Goal: Use online tool/utility: Utilize a website feature to perform a specific function

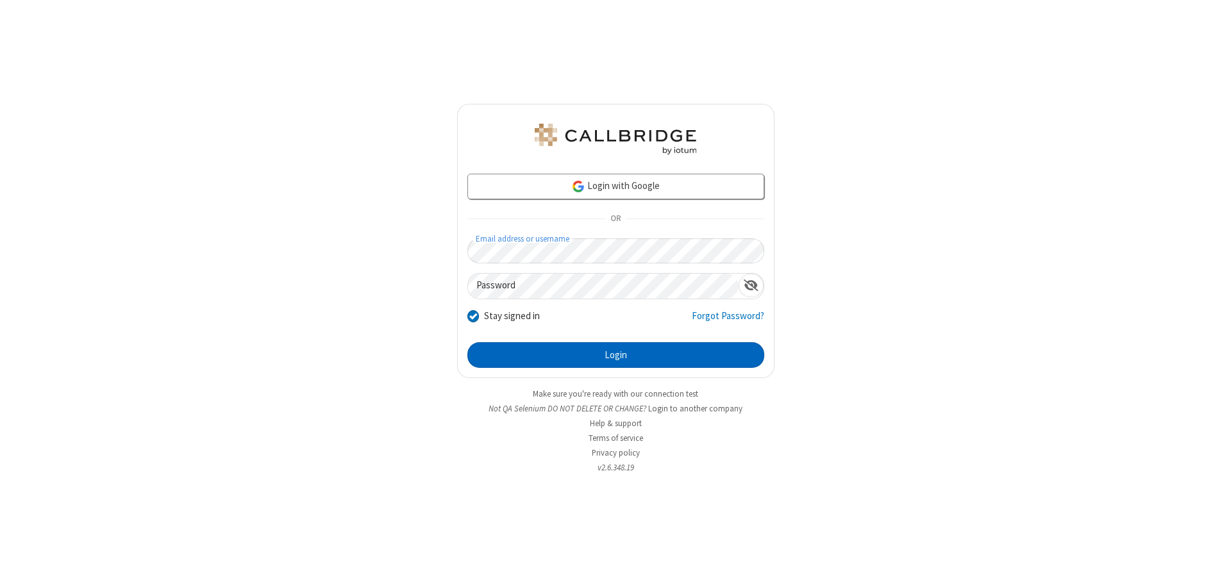
click at [615, 355] on button "Login" at bounding box center [615, 355] width 297 height 26
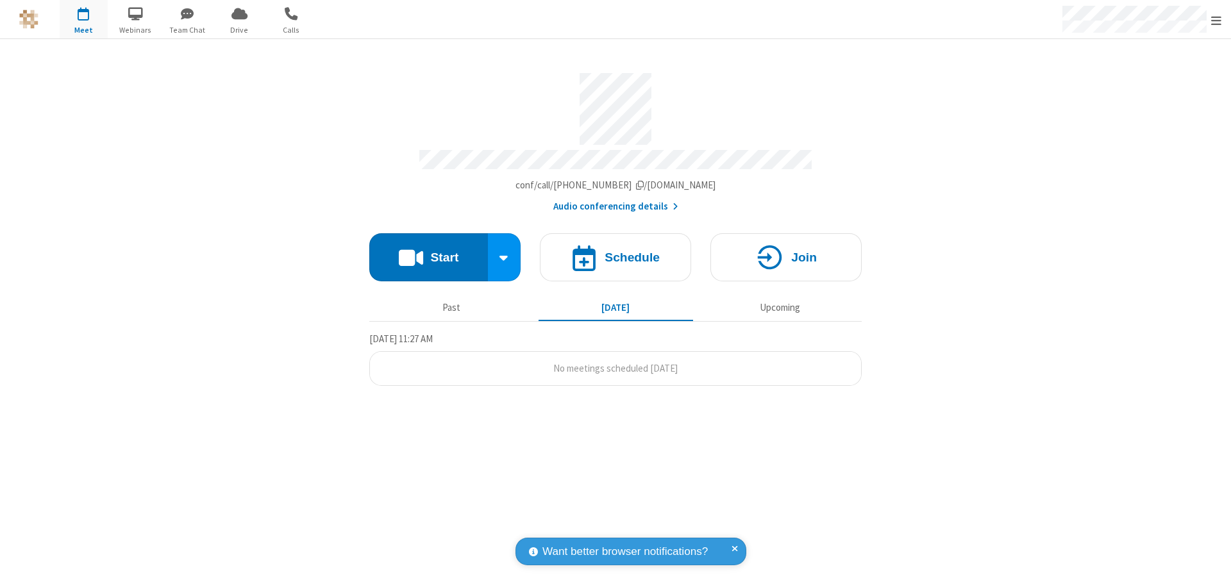
click at [428, 251] on button "Start" at bounding box center [428, 257] width 119 height 48
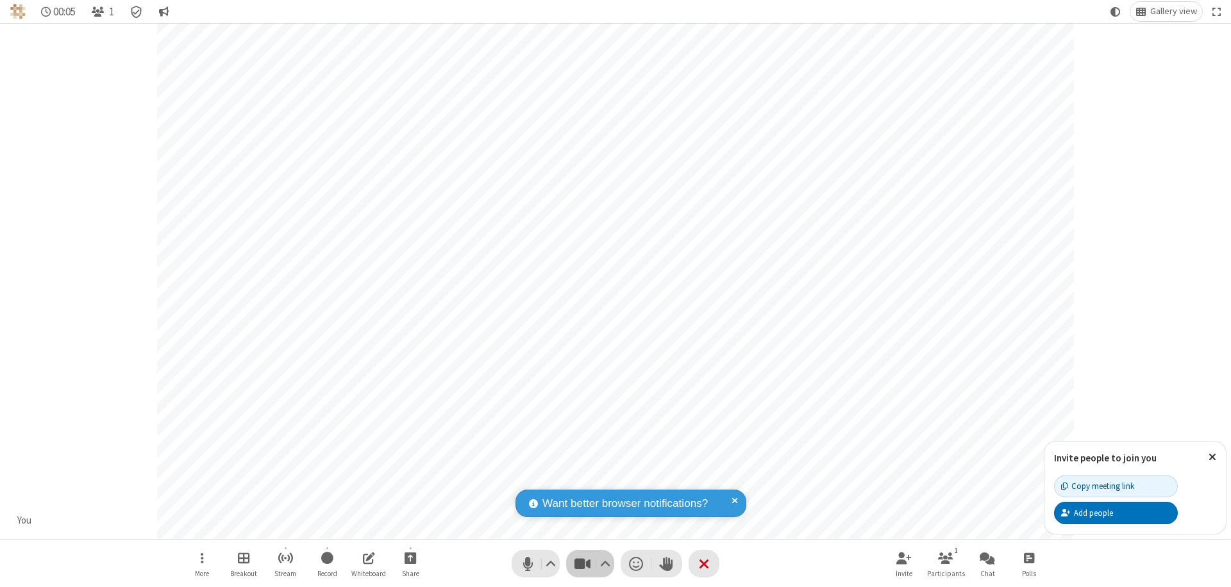
click at [582, 564] on span "Stop video (⌘+Shift+V)" at bounding box center [581, 564] width 19 height 19
click at [582, 564] on span "Start video (⌘+Shift+V)" at bounding box center [581, 564] width 19 height 19
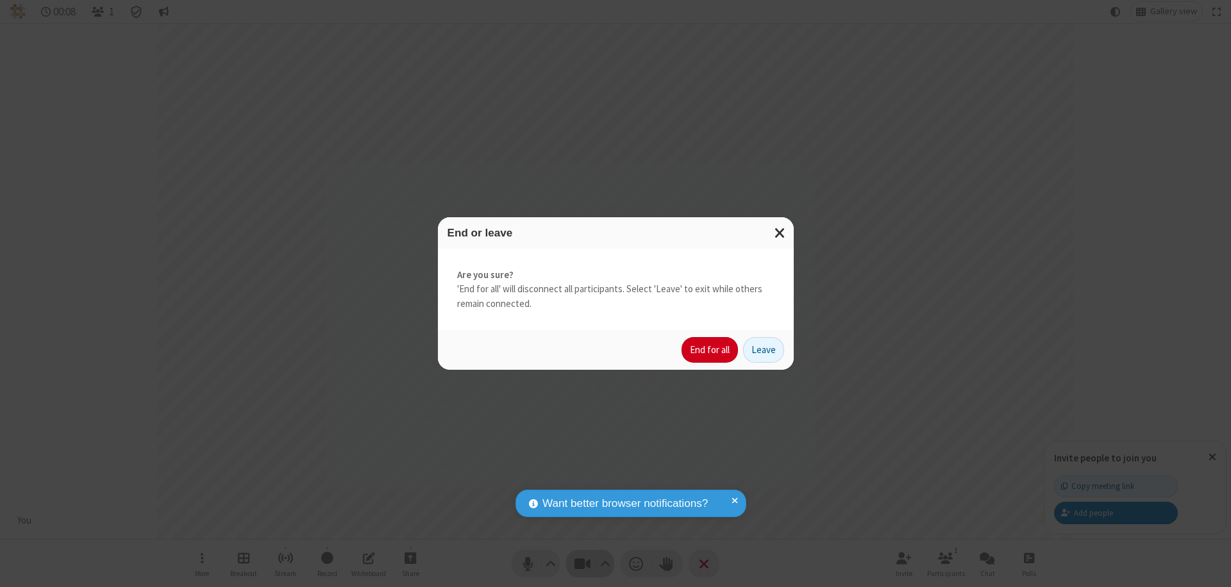
click at [710, 350] on button "End for all" at bounding box center [709, 350] width 56 height 26
